Goal: Transaction & Acquisition: Subscribe to service/newsletter

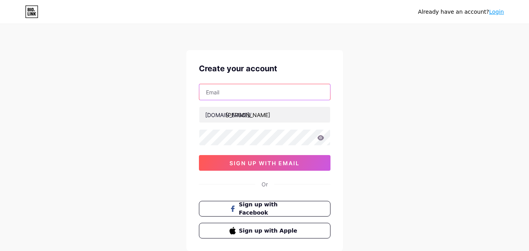
click at [239, 99] on input "text" at bounding box center [264, 92] width 131 height 16
type input "[EMAIL_ADDRESS][DOMAIN_NAME]"
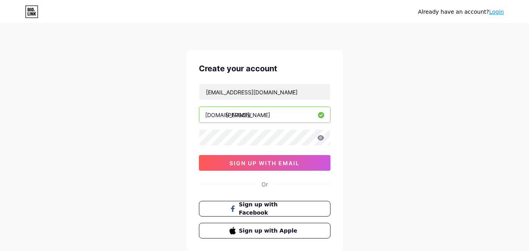
click at [357, 139] on div "Already have an account? Login Create your account [EMAIL_ADDRESS][DOMAIN_NAME]…" at bounding box center [264, 150] width 529 height 300
click at [323, 139] on icon at bounding box center [320, 137] width 7 height 5
click at [320, 139] on icon at bounding box center [320, 138] width 8 height 8
click at [320, 139] on icon at bounding box center [320, 137] width 7 height 5
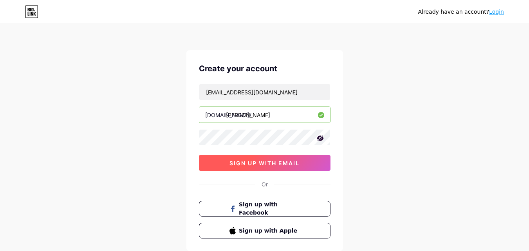
click at [223, 165] on button "sign up with email" at bounding box center [265, 163] width 132 height 16
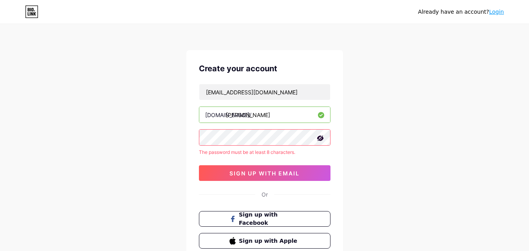
click at [167, 182] on div "Already have an account? Login Create your account [EMAIL_ADDRESS][DOMAIN_NAME]…" at bounding box center [264, 155] width 529 height 310
click at [321, 140] on icon at bounding box center [320, 138] width 7 height 5
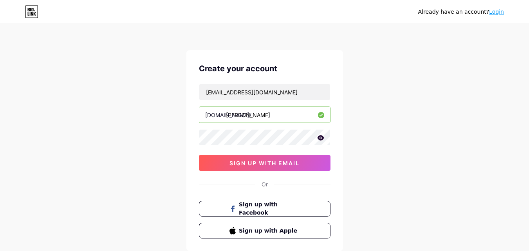
click at [320, 138] on icon at bounding box center [320, 137] width 7 height 5
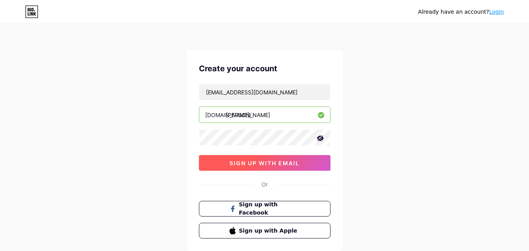
click at [249, 163] on span "sign up with email" at bounding box center [265, 163] width 70 height 7
